Goal: Task Accomplishment & Management: Complete application form

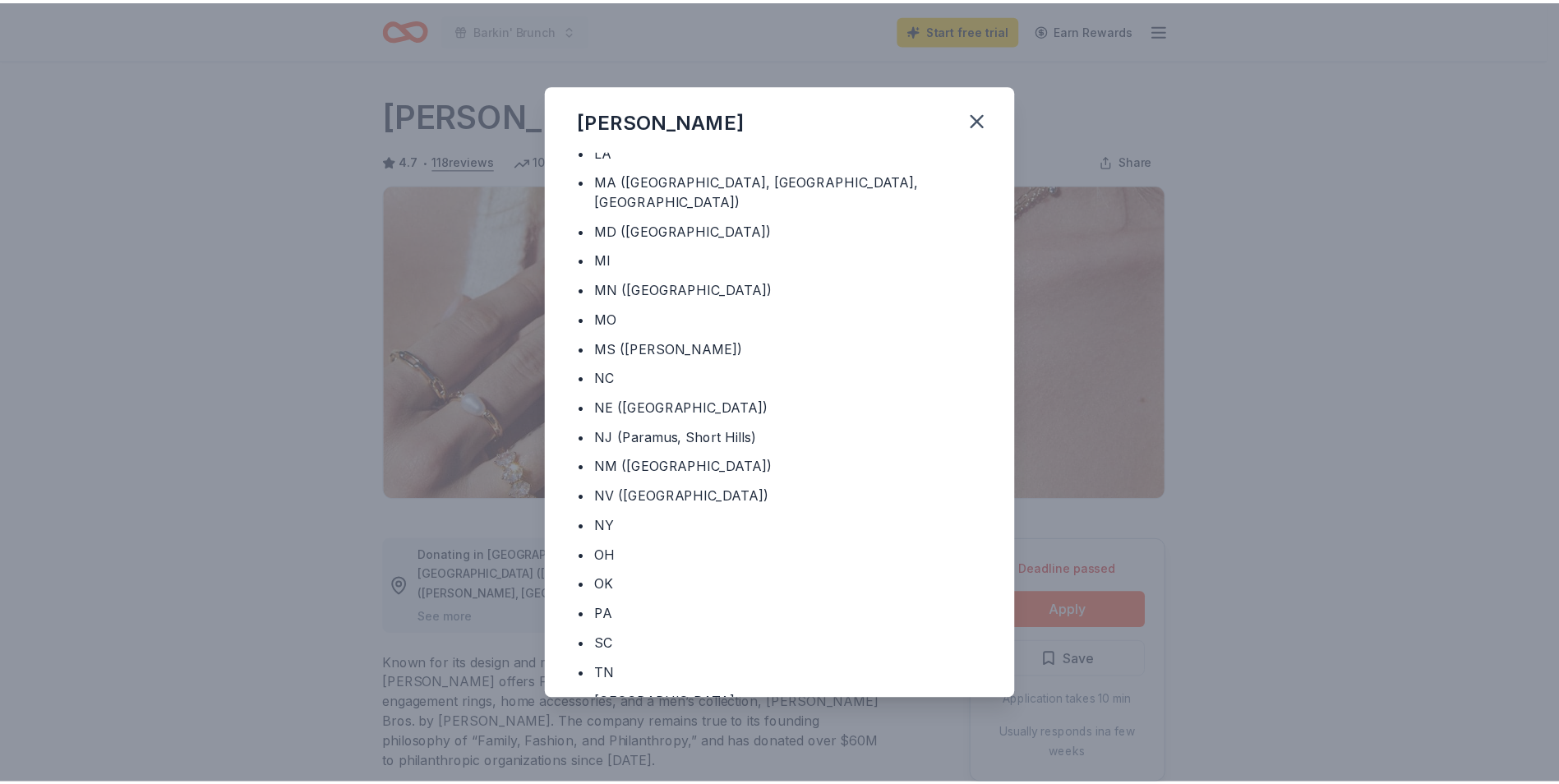
scroll to position [493, 0]
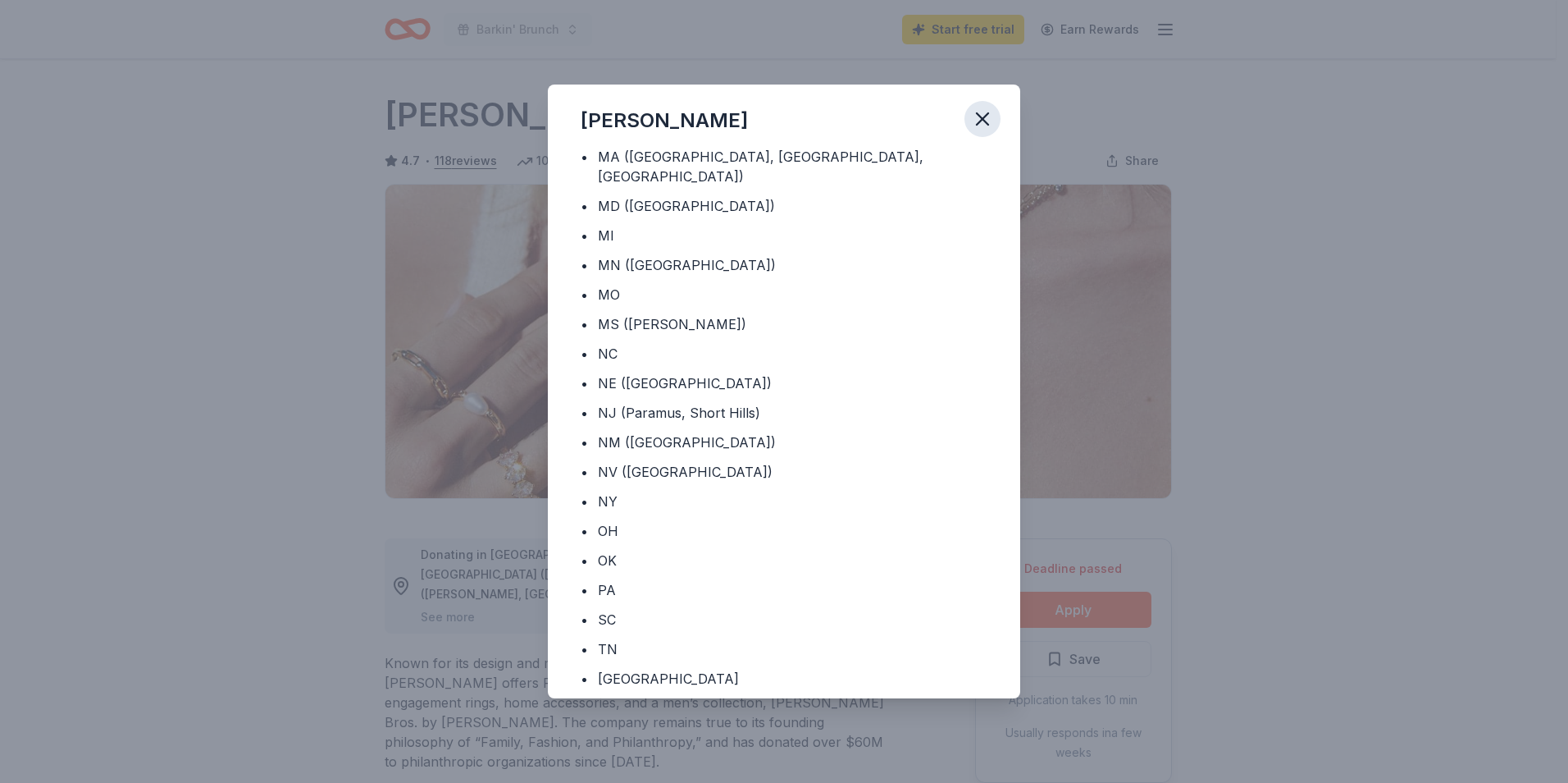
click at [988, 113] on icon "button" at bounding box center [982, 119] width 11 height 11
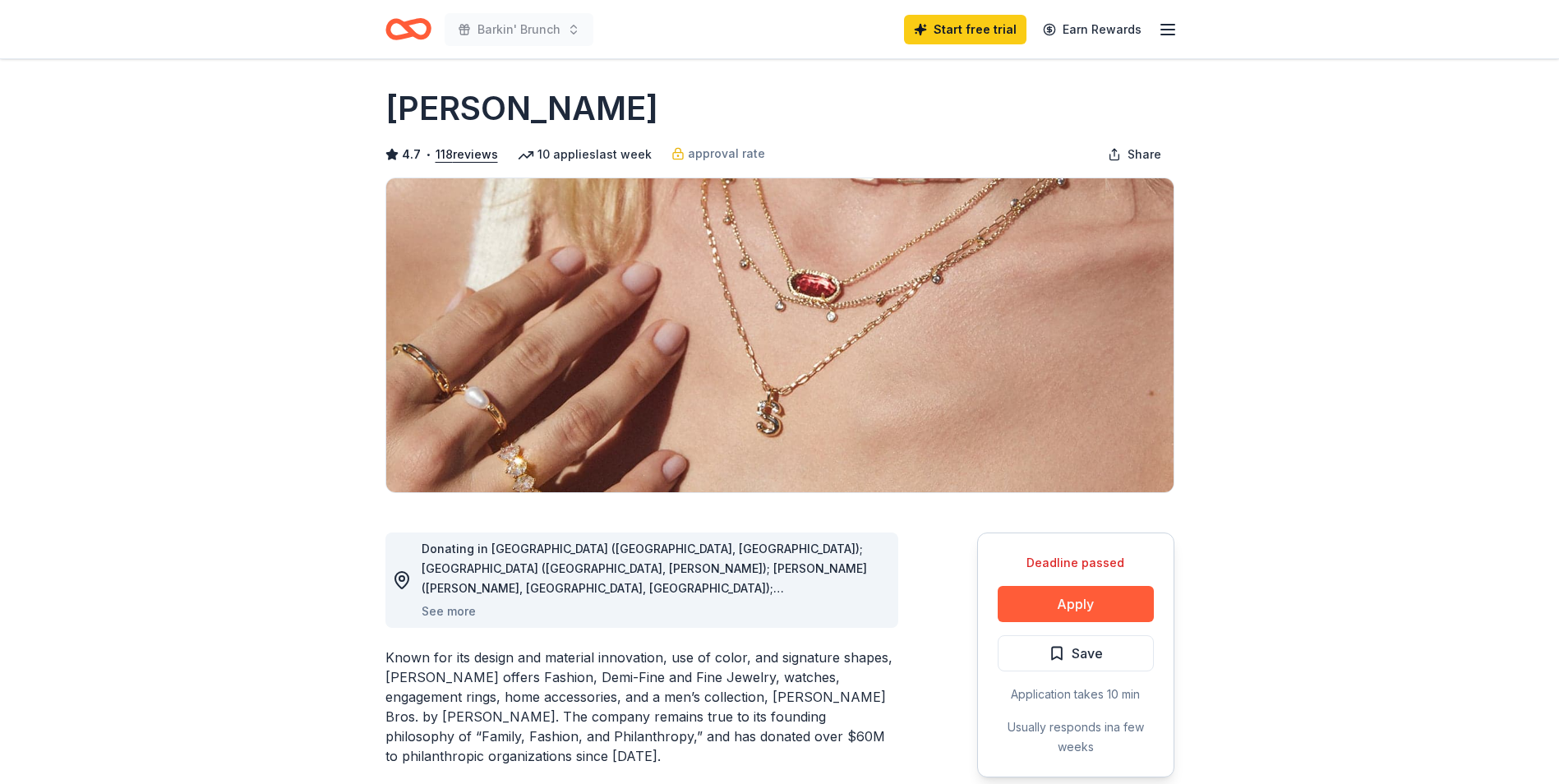
scroll to position [0, 0]
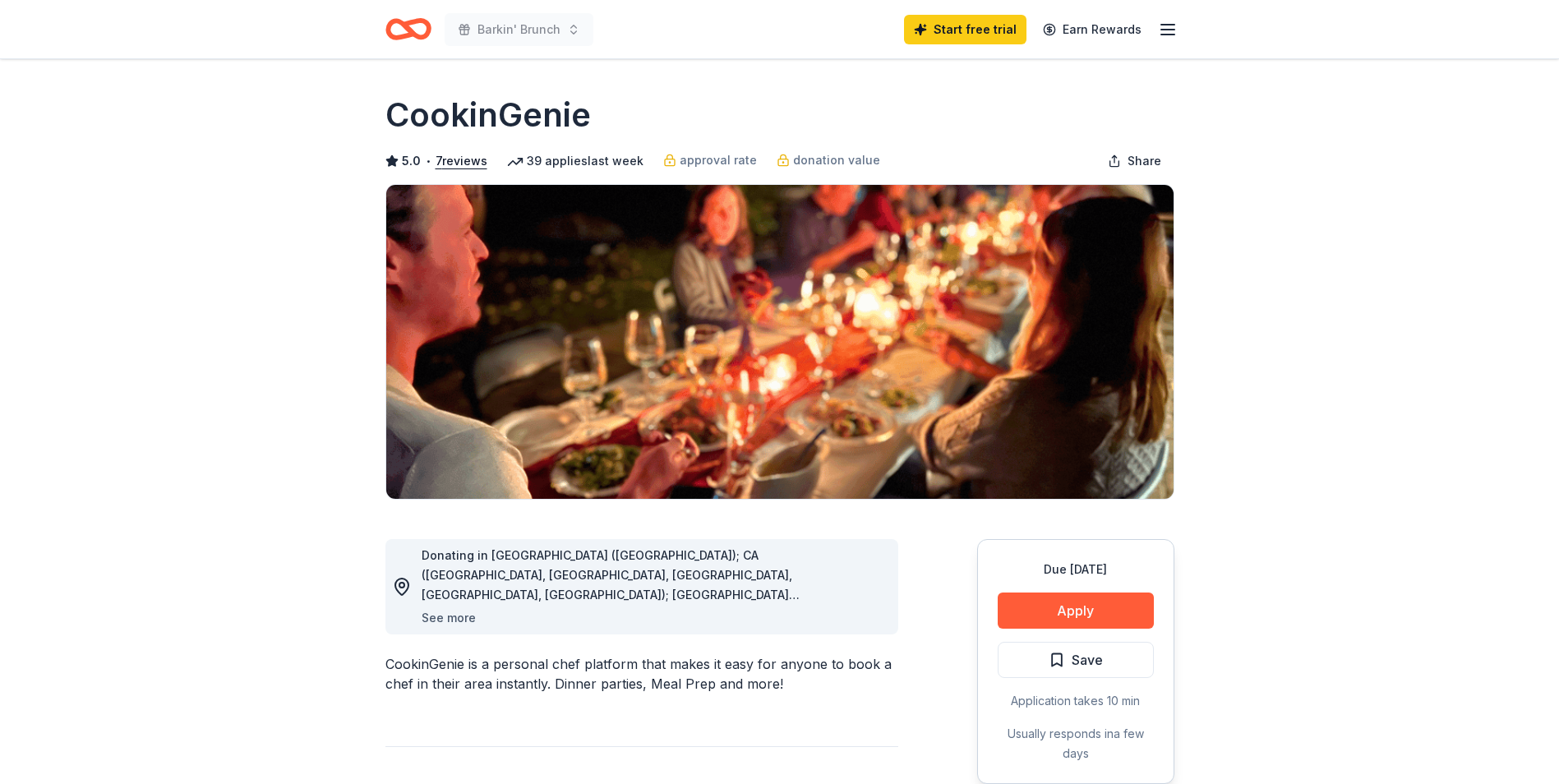
click at [451, 616] on button "See more" at bounding box center [449, 618] width 54 height 20
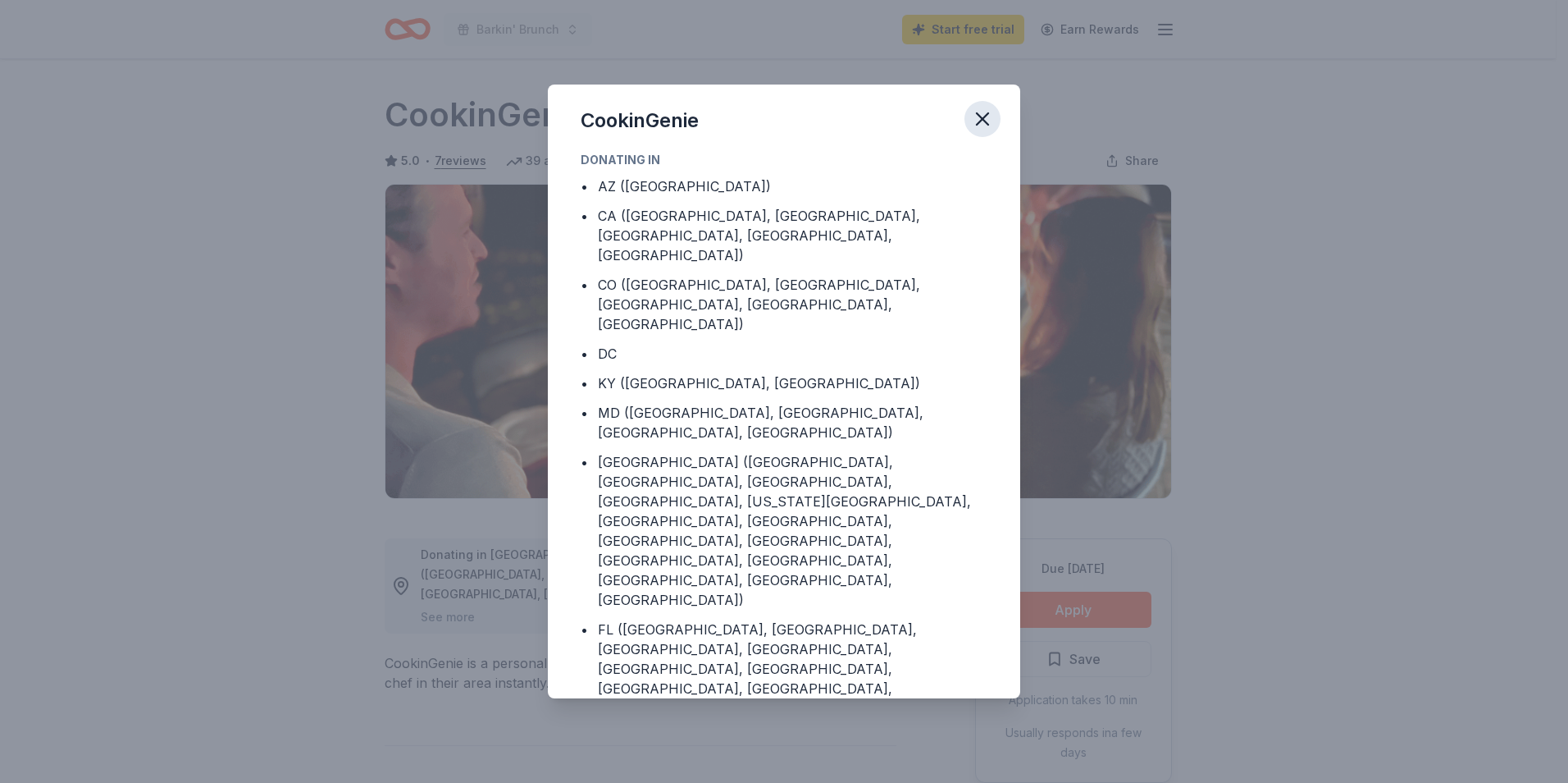
click at [980, 125] on icon "button" at bounding box center [982, 119] width 23 height 23
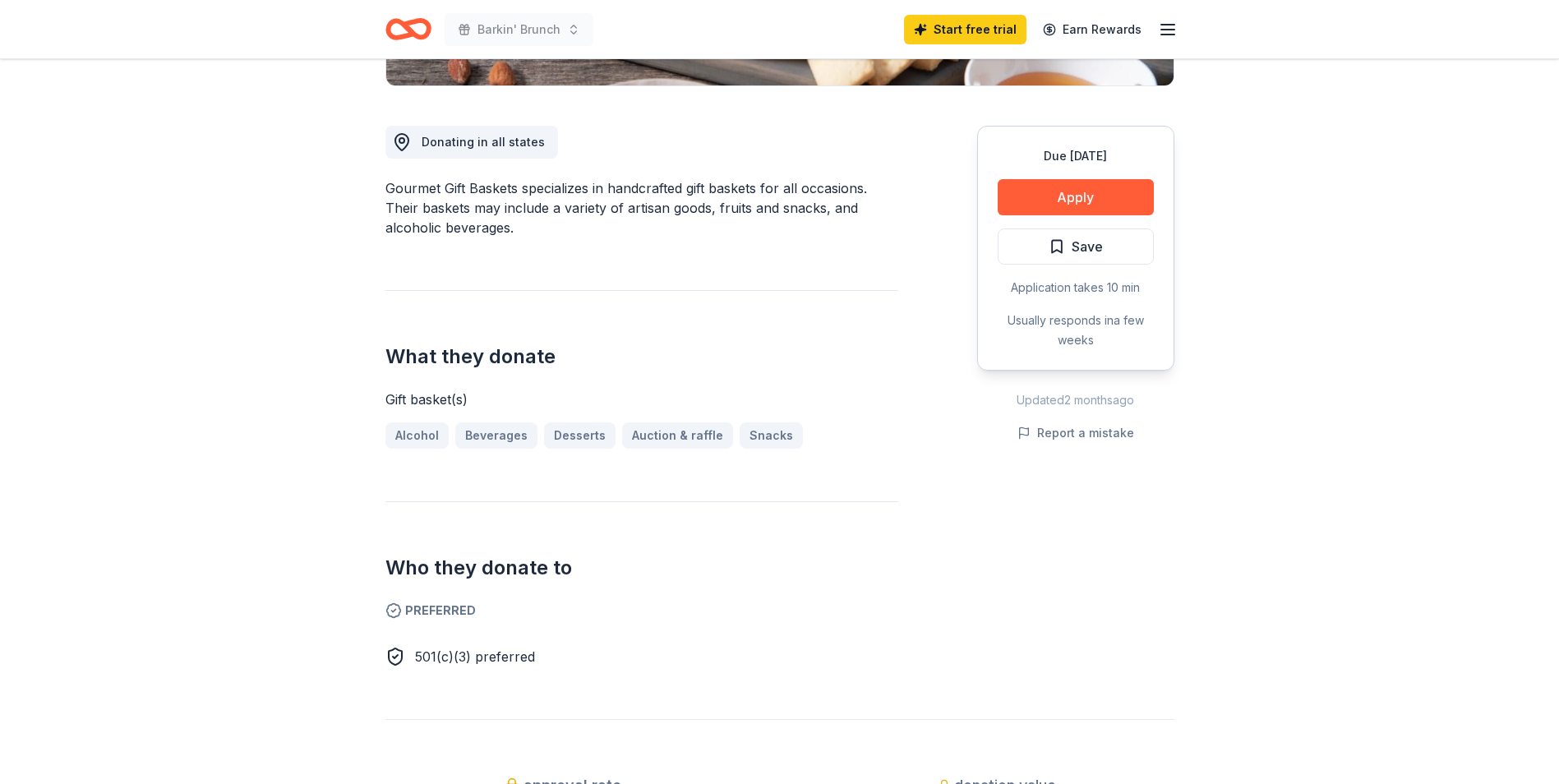
scroll to position [164, 0]
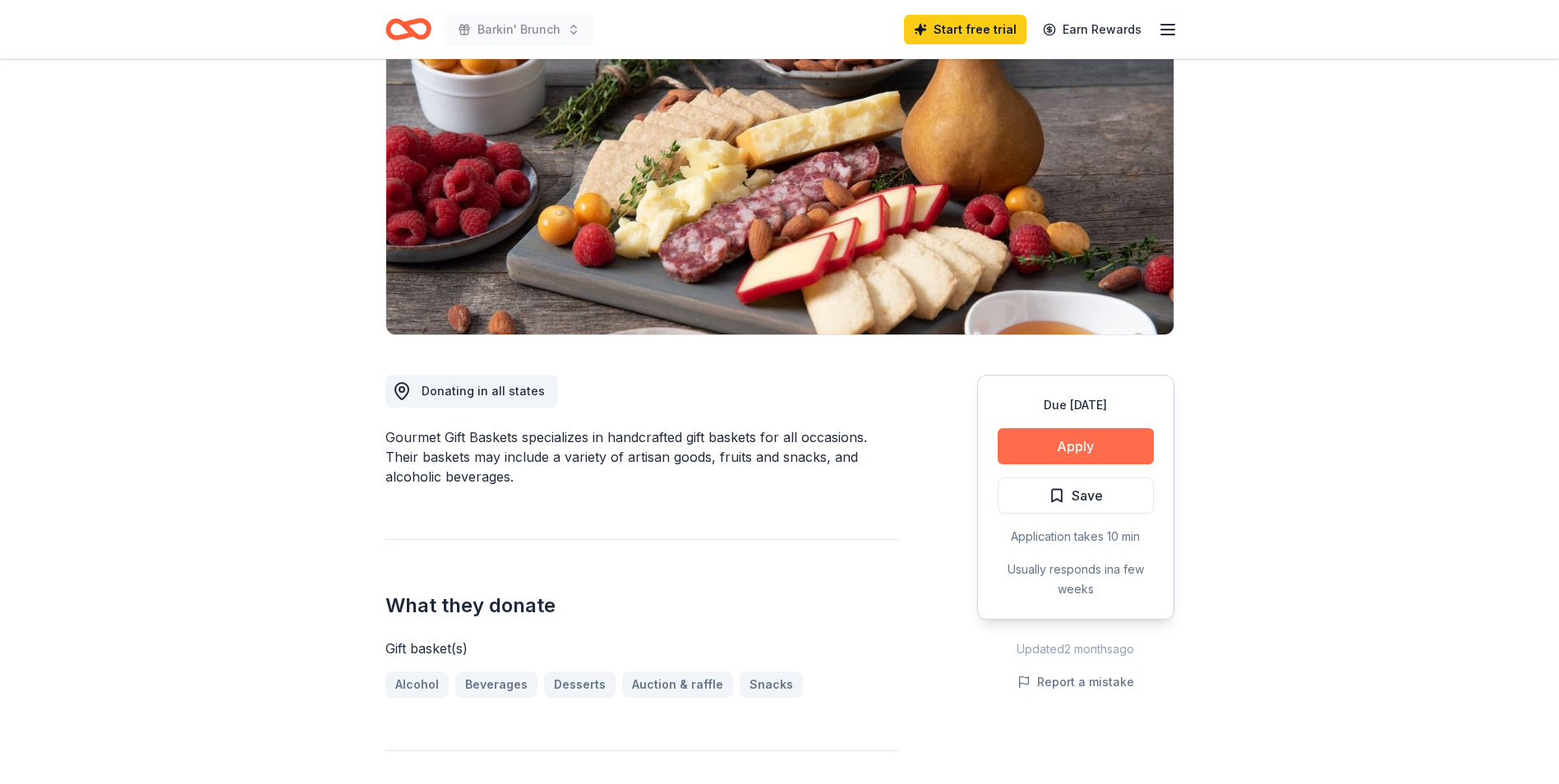
click at [1061, 445] on button "Apply" at bounding box center [1076, 446] width 156 height 36
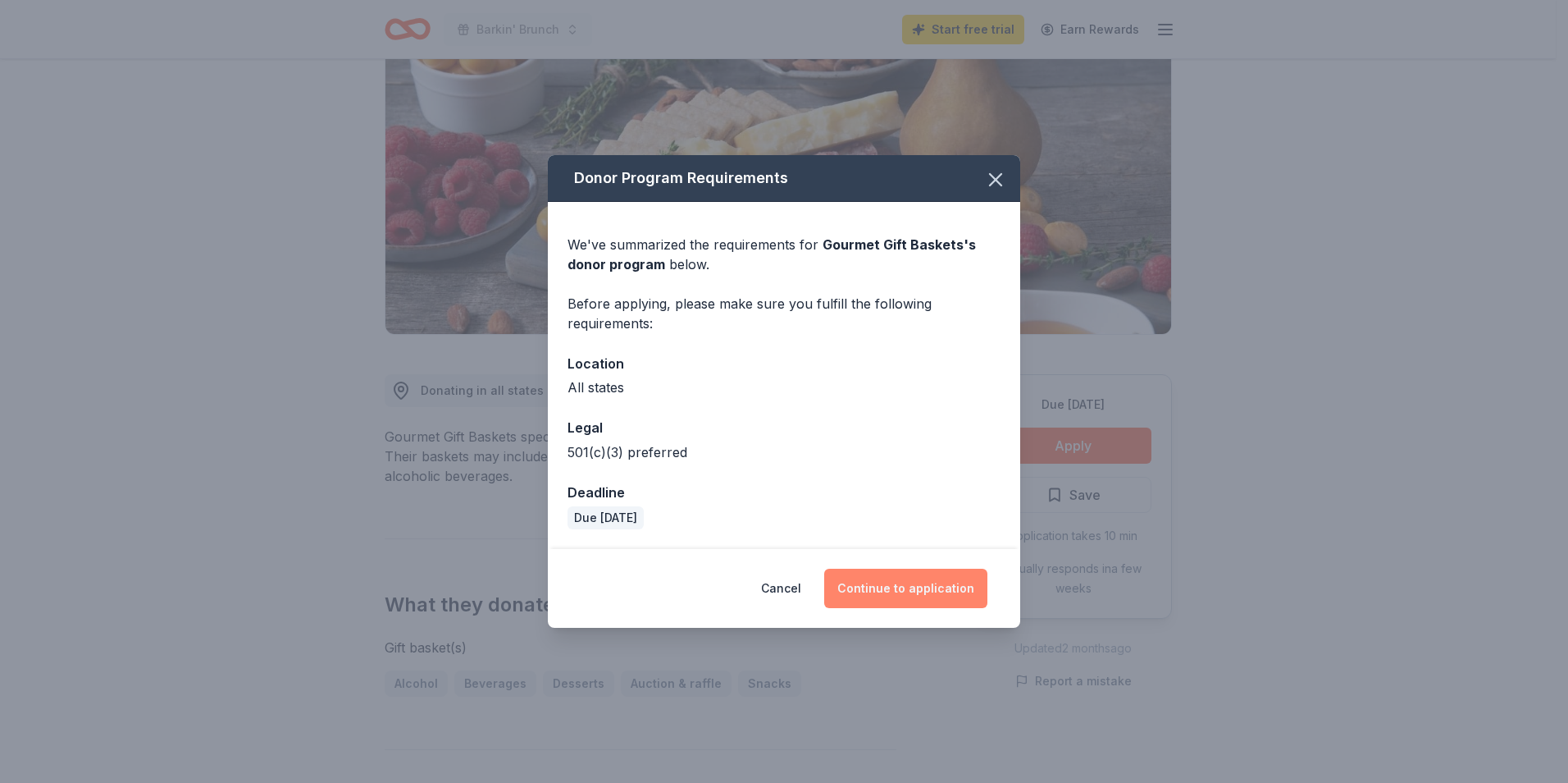
click at [906, 579] on button "Continue to application" at bounding box center [906, 588] width 163 height 39
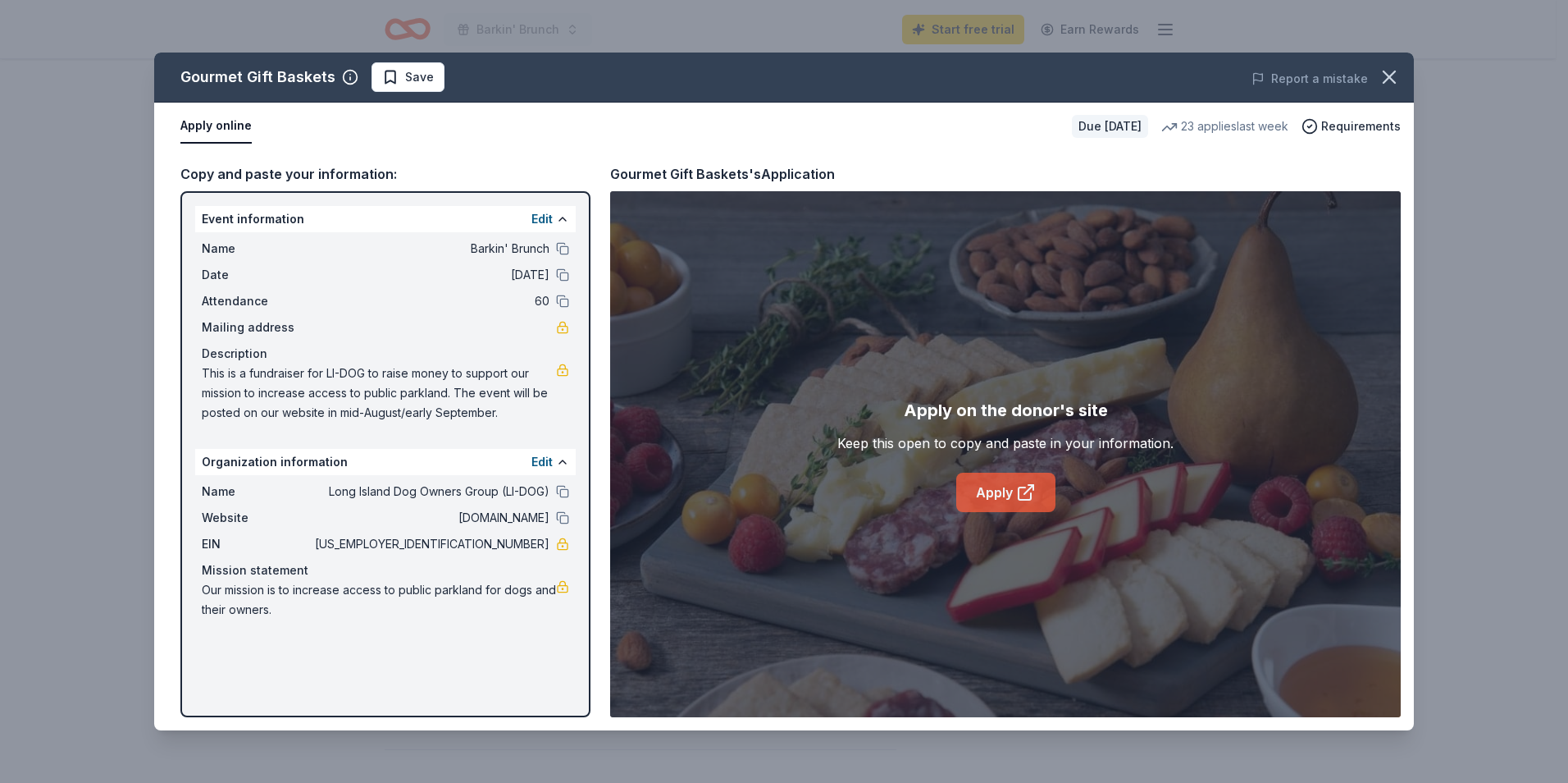
click at [982, 497] on link "Apply" at bounding box center [1005, 492] width 99 height 39
click at [1384, 71] on icon "button" at bounding box center [1389, 77] width 11 height 11
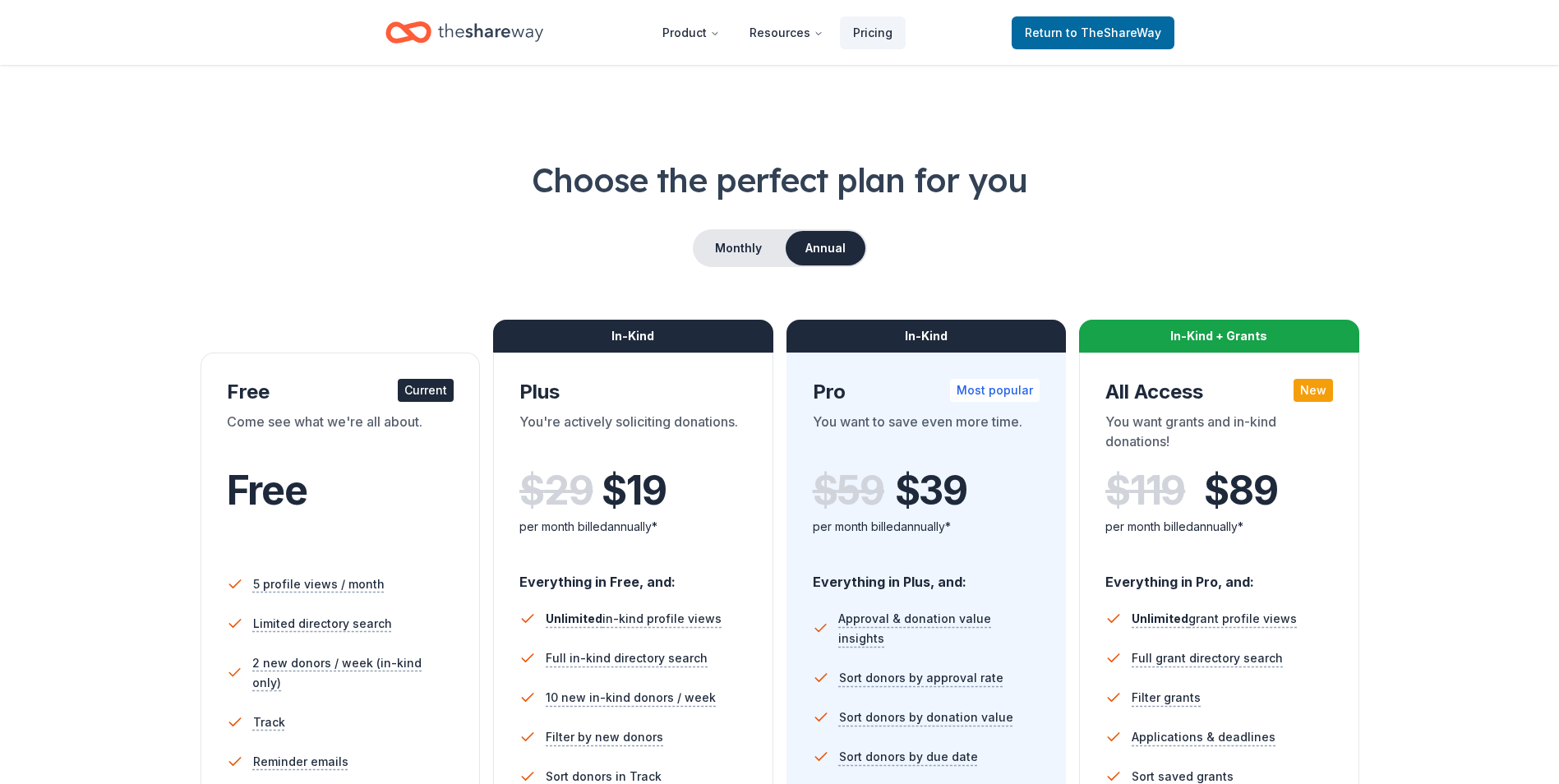
scroll to position [246, 0]
